Goal: Task Accomplishment & Management: Complete application form

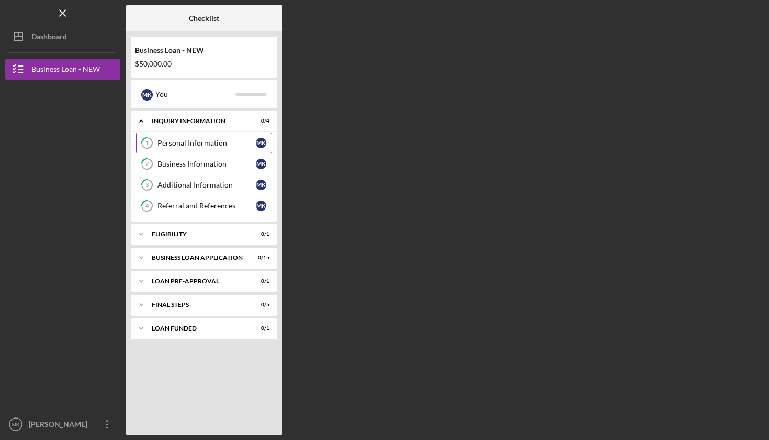
click at [203, 142] on div "Personal Information" at bounding box center [207, 143] width 98 height 8
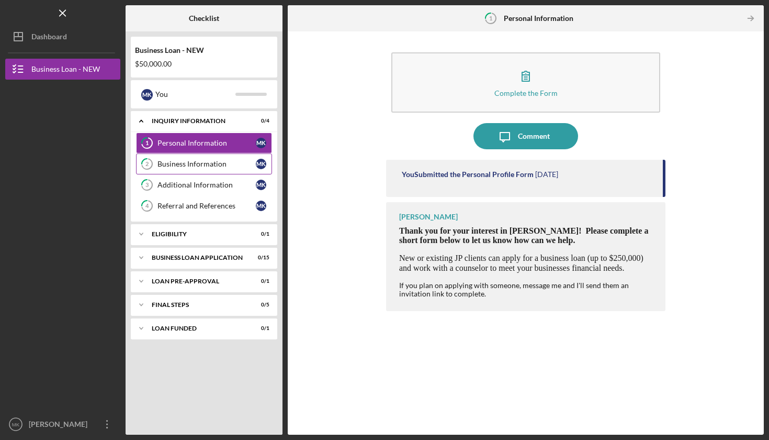
click at [203, 161] on div "Business Information" at bounding box center [207, 164] width 98 height 8
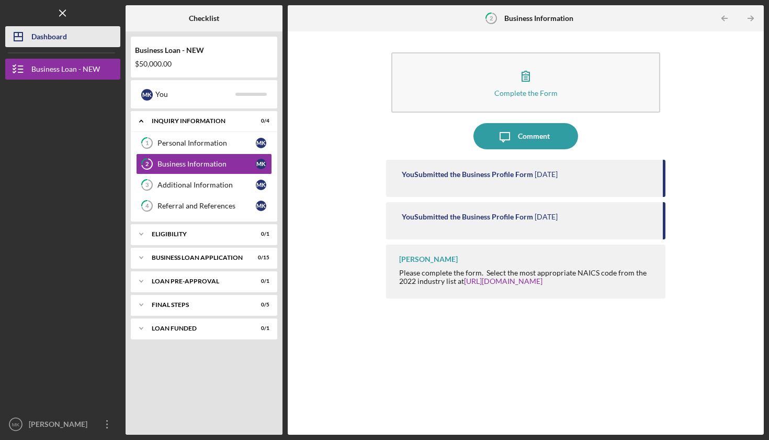
click at [61, 39] on div "Dashboard" at bounding box center [49, 38] width 36 height 24
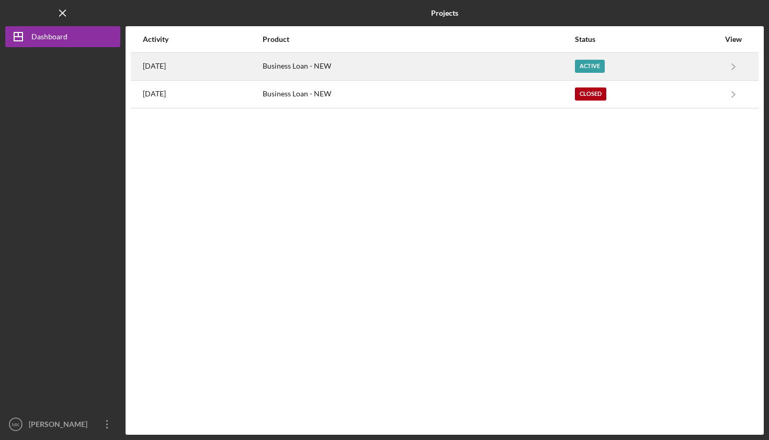
click at [453, 63] on div "Business Loan - NEW" at bounding box center [418, 66] width 311 height 26
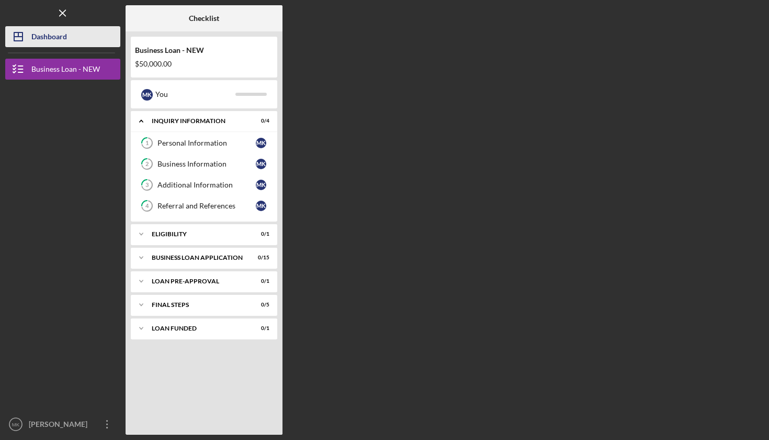
click at [40, 35] on div "Dashboard" at bounding box center [49, 38] width 36 height 24
